Goal: Download file/media

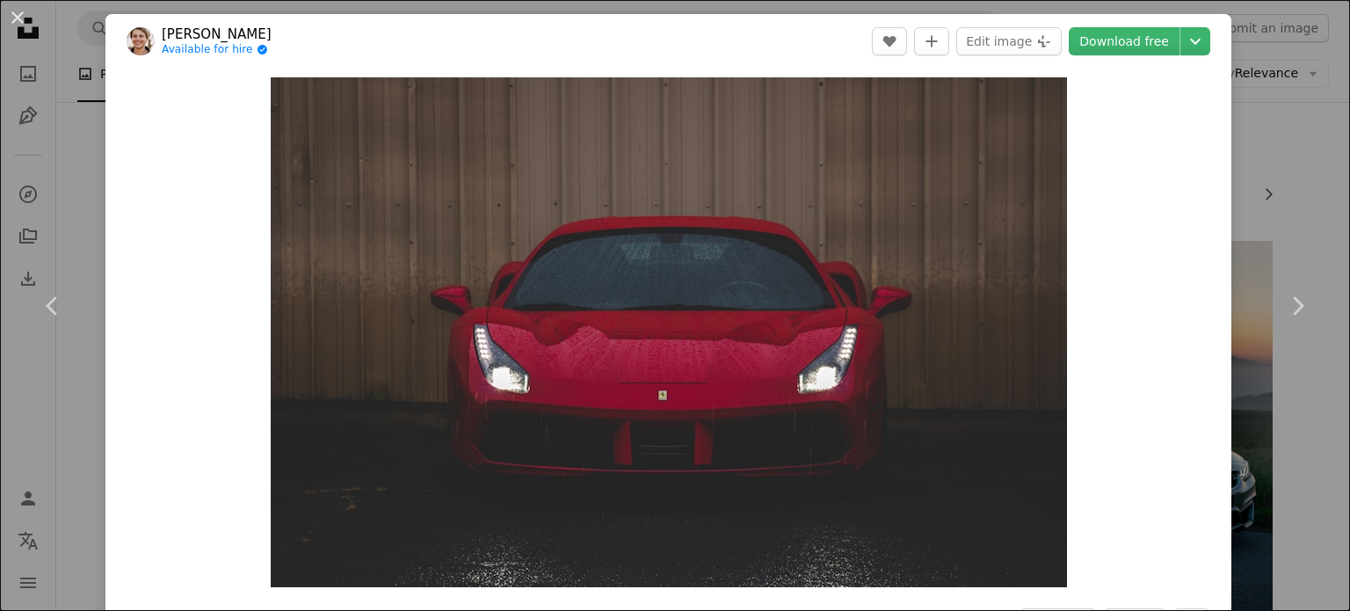
scroll to position [30445, 0]
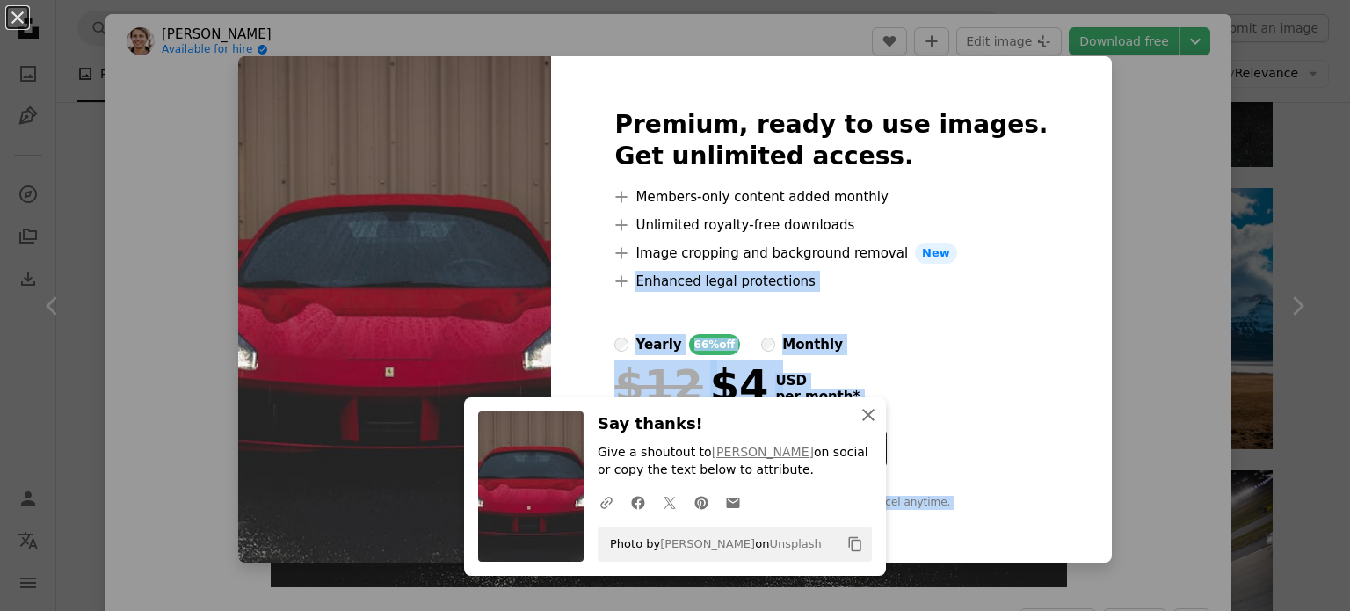
drag, startPoint x: 868, startPoint y: 407, endPoint x: 1069, endPoint y: 253, distance: 252.6
click at [1069, 253] on dialog "An X shape Premium, ready to use images. Get unlimited access. A plus sign Memb…" at bounding box center [675, 305] width 1350 height 611
click at [1069, 253] on div "An X shape Premium, ready to use images. Get unlimited access. A plus sign Memb…" at bounding box center [675, 305] width 1350 height 611
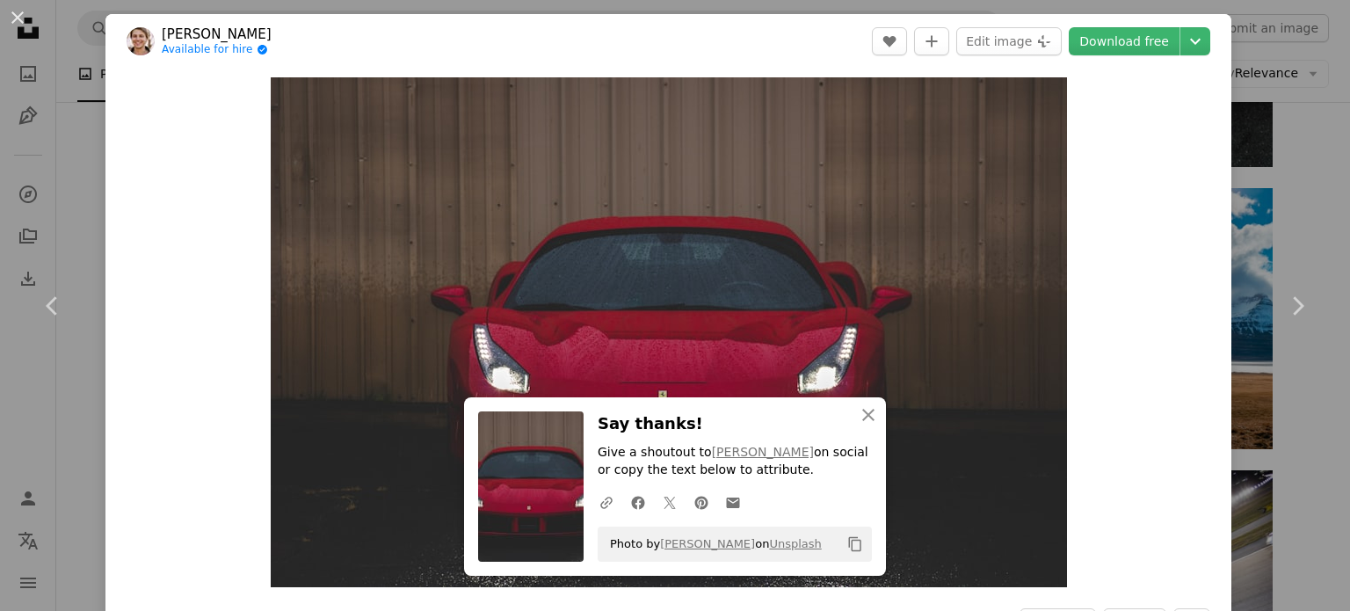
click at [1069, 253] on div "Zoom in" at bounding box center [668, 332] width 1126 height 527
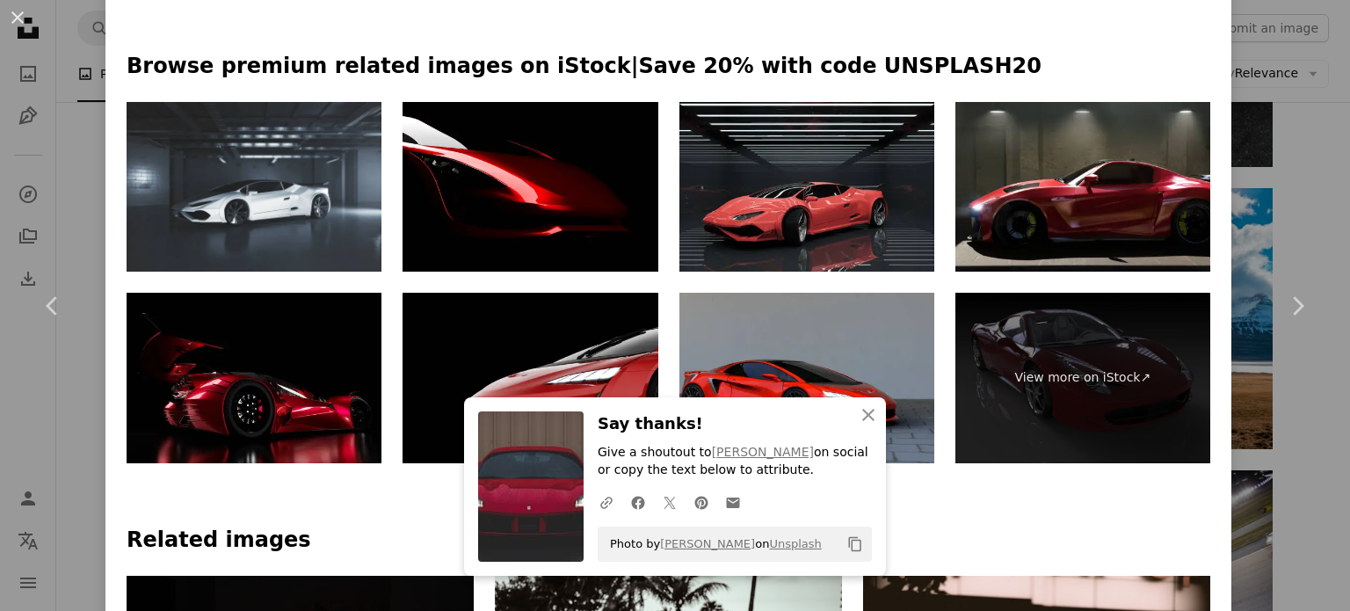
scroll to position [819, 0]
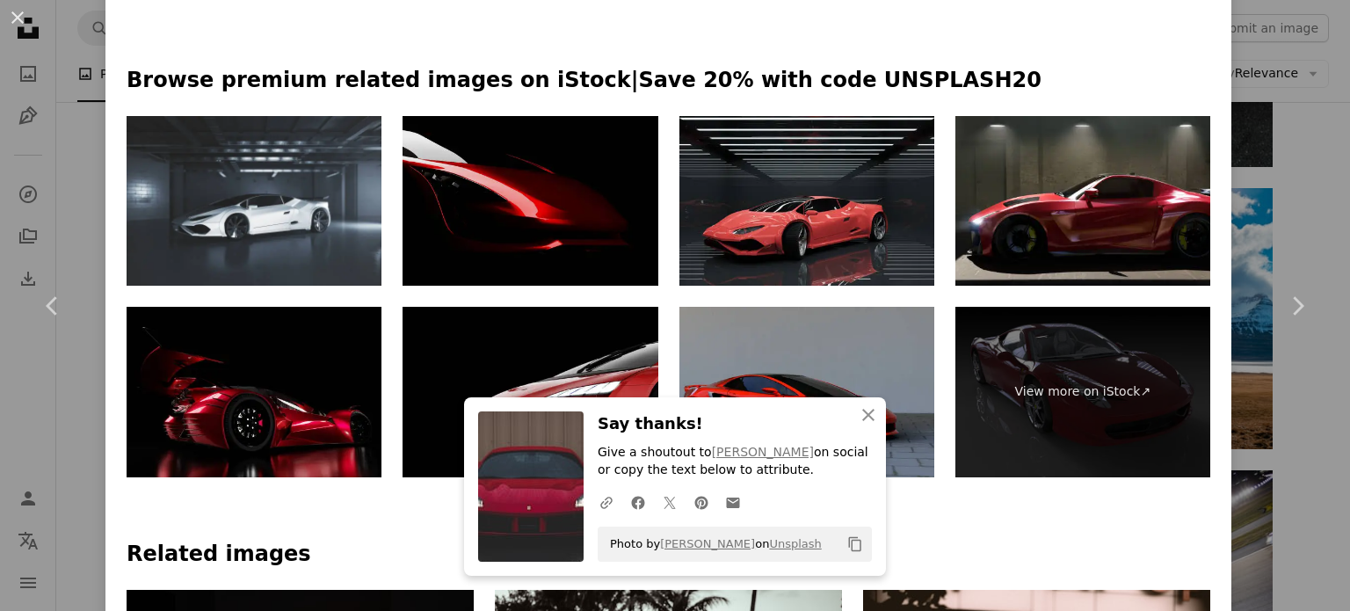
click at [499, 147] on img at bounding box center [530, 201] width 255 height 171
drag, startPoint x: 1349, startPoint y: 164, endPoint x: 1311, endPoint y: 184, distance: 42.5
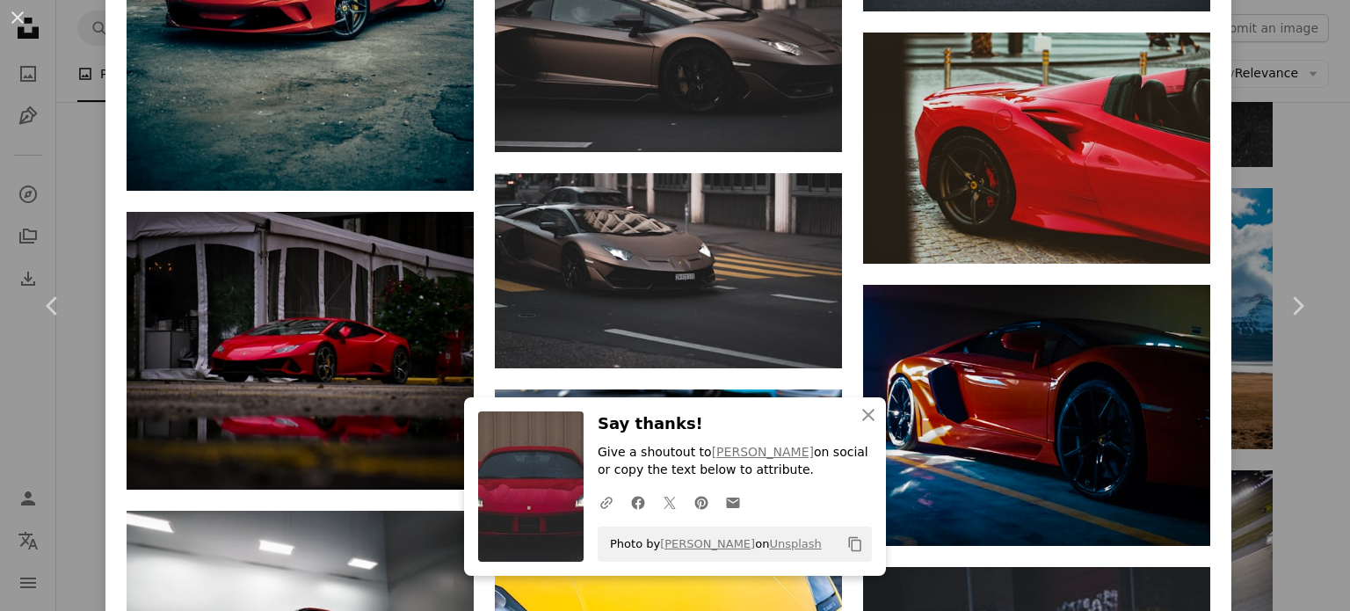
scroll to position [4253, 0]
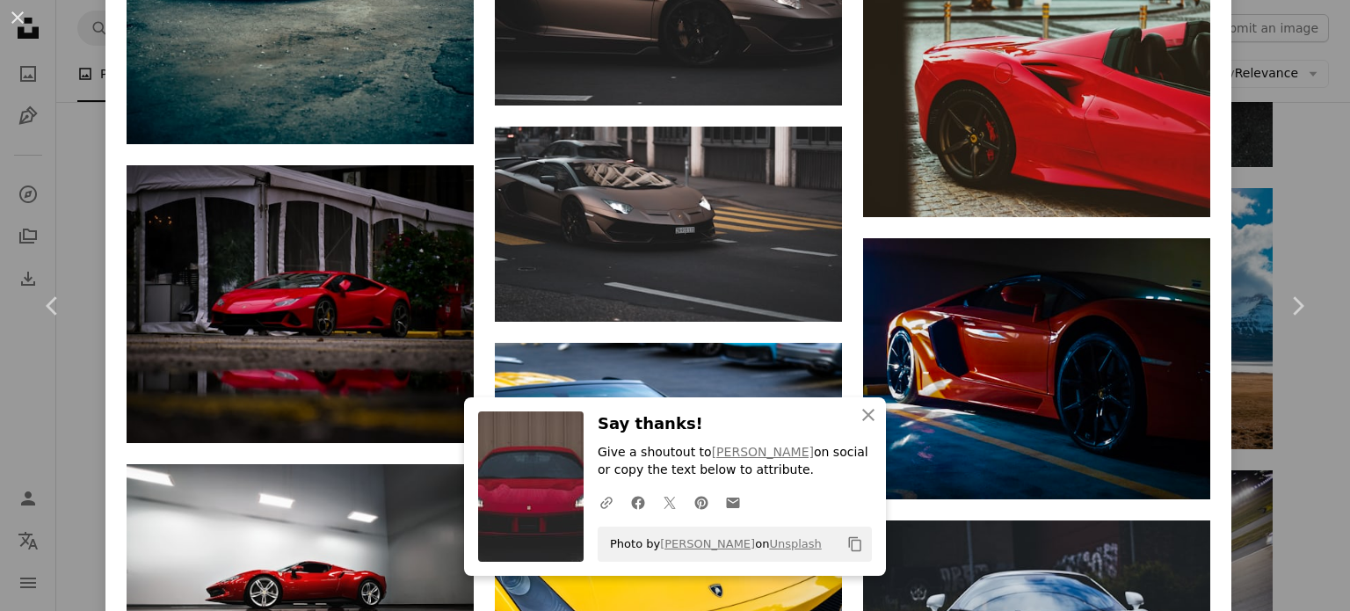
click at [1246, 387] on link "Chevron right" at bounding box center [1297, 305] width 105 height 169
